Goal: Task Accomplishment & Management: Manage account settings

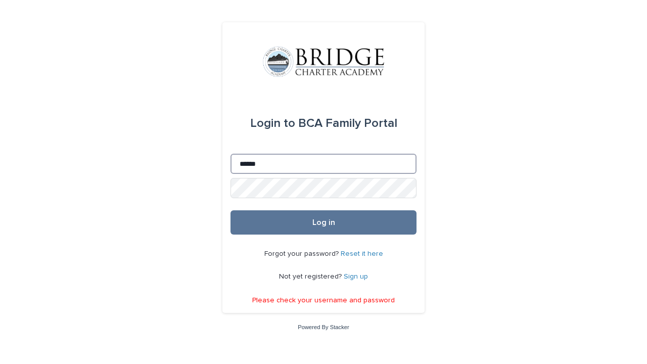
drag, startPoint x: 299, startPoint y: 160, endPoint x: 204, endPoint y: 151, distance: 95.9
click at [202, 151] on div "Login to BCA Family Portal Email ****** Password Log in Forgot your password? R…" at bounding box center [323, 182] width 647 height 364
click at [269, 165] on input "******" at bounding box center [323, 164] width 186 height 20
type input "*"
click at [526, 214] on div "Login to BCA Family Portal Email Password Log in Forgot your password? Reset it…" at bounding box center [323, 182] width 647 height 364
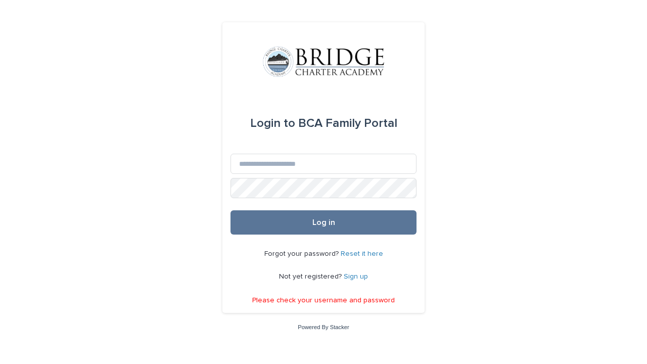
click at [551, 163] on div "Login to BCA Family Portal Email Password Log in Forgot your password? Reset it…" at bounding box center [323, 182] width 647 height 364
click at [470, 221] on div "Login to BCA Family Portal Email Password Log in Forgot your password? Reset it…" at bounding box center [323, 182] width 647 height 364
click at [100, 68] on div "Login to BCA Family Portal Email Password Log in Forgot your password? Reset it…" at bounding box center [323, 182] width 647 height 364
click at [139, 58] on div "Login to BCA Family Portal Email Password Log in Forgot your password? Reset it…" at bounding box center [323, 182] width 647 height 364
click at [340, 165] on input "Email" at bounding box center [323, 164] width 186 height 20
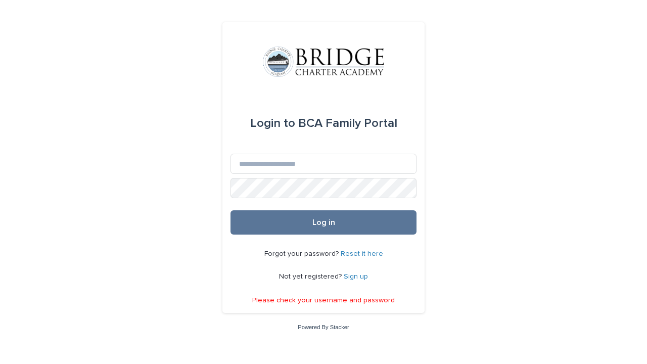
click at [524, 149] on div "Login to BCA Family Portal Email Password Log in Forgot your password? Reset it…" at bounding box center [323, 182] width 647 height 364
click at [122, 132] on div "Login to BCA Family Portal Email Password Log in Forgot your password? Reset it…" at bounding box center [323, 182] width 647 height 364
click at [253, 161] on input "Email" at bounding box center [323, 164] width 186 height 20
click at [519, 193] on div "Login to BCA Family Portal Email Password Log in Forgot your password? Reset it…" at bounding box center [323, 182] width 647 height 364
click at [312, 157] on input "Email" at bounding box center [323, 164] width 186 height 20
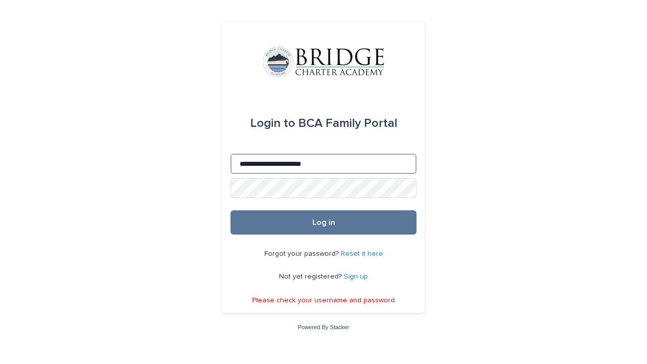
type input "**********"
click at [323, 223] on button "Log in" at bounding box center [323, 222] width 186 height 24
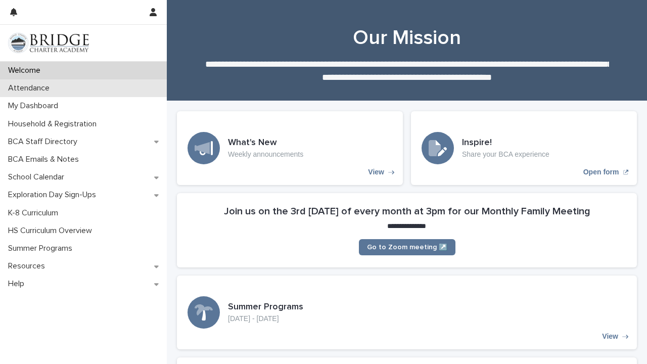
click at [63, 95] on div "Attendance" at bounding box center [83, 88] width 167 height 18
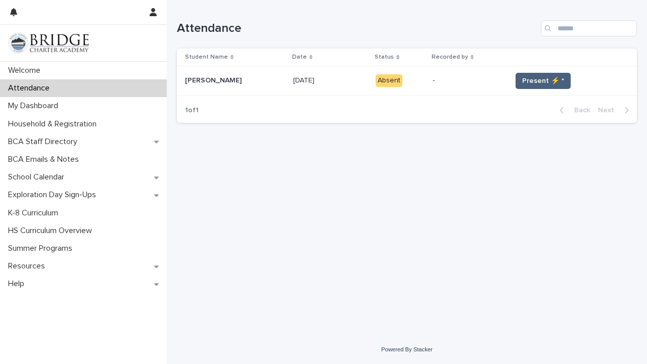
click at [540, 80] on span "Present ⚡ *" at bounding box center [543, 81] width 42 height 10
click at [545, 84] on span "Present ⚡ *" at bounding box center [543, 81] width 42 height 10
